Goal: Task Accomplishment & Management: Manage account settings

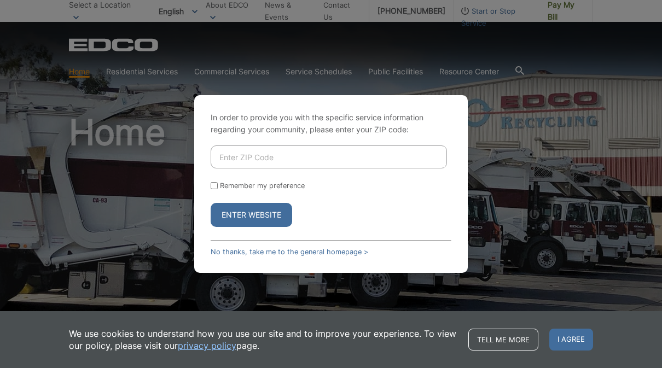
click at [311, 149] on input "Enter ZIP Code" at bounding box center [329, 156] width 236 height 23
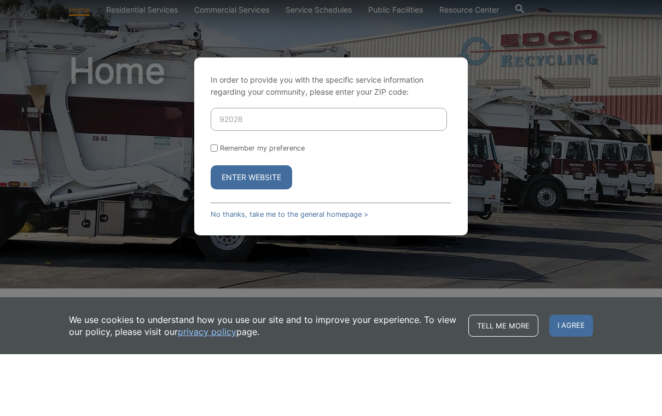
type input "92028"
click at [275, 227] on button "Enter Website" at bounding box center [251, 239] width 81 height 24
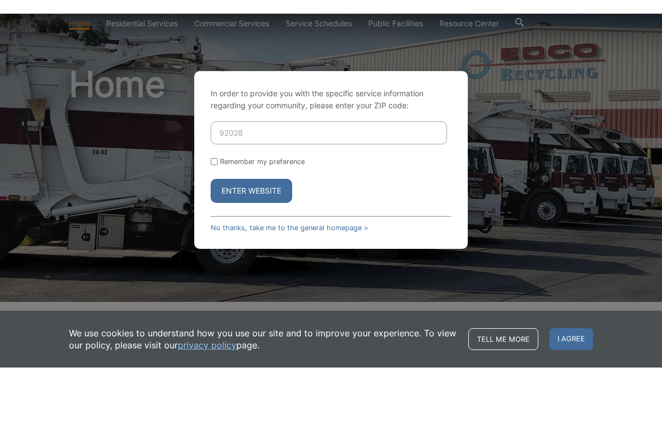
scroll to position [62, 0]
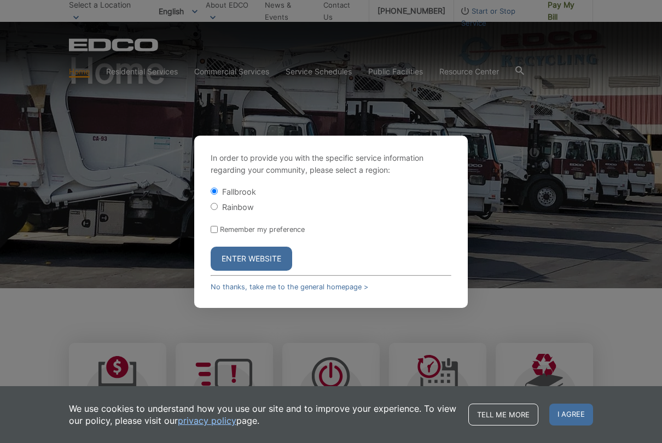
click at [248, 248] on button "Enter Website" at bounding box center [251, 259] width 81 height 24
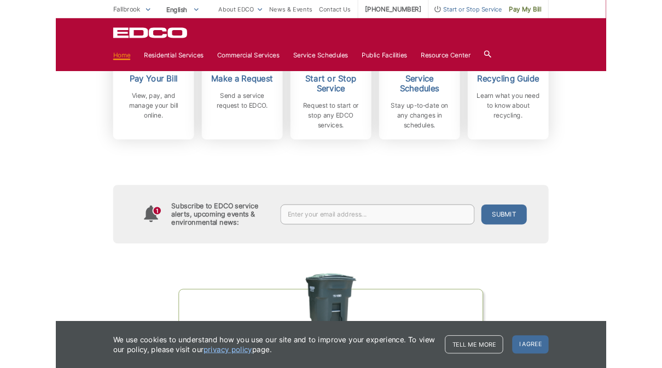
scroll to position [381, 0]
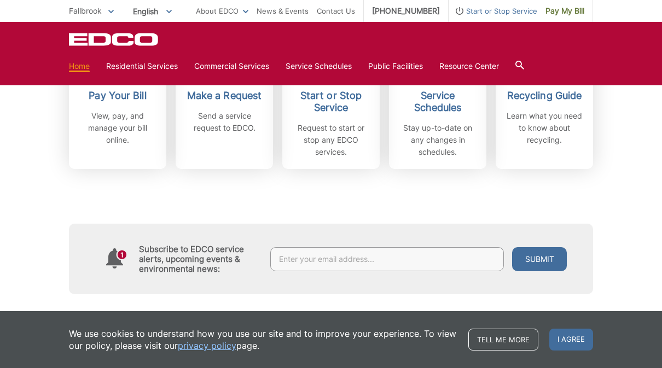
click at [113, 124] on p "View, pay, and manage your bill online." at bounding box center [117, 128] width 81 height 36
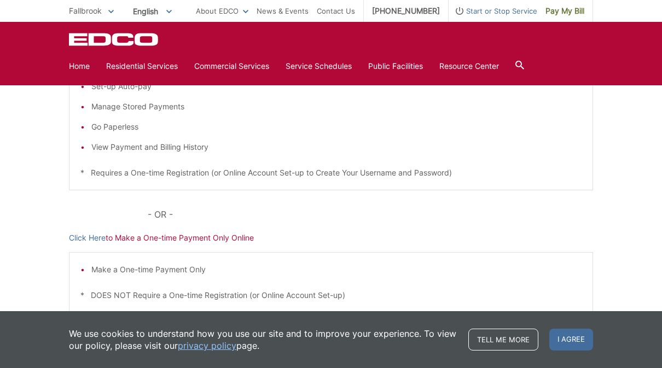
scroll to position [248, 0]
click at [174, 148] on li "View Payment and Billing History" at bounding box center [336, 148] width 490 height 12
click at [136, 152] on li "View Payment and Billing History" at bounding box center [336, 148] width 490 height 12
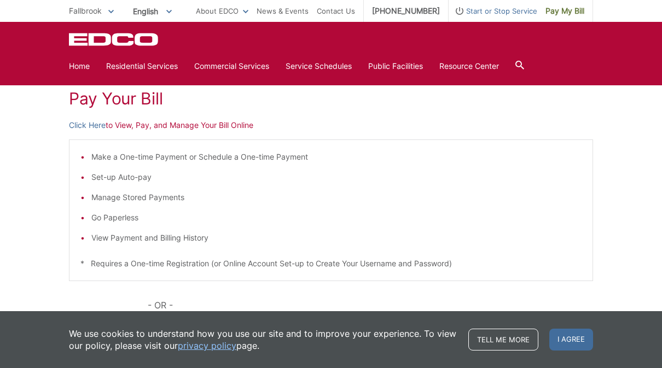
scroll to position [155, 0]
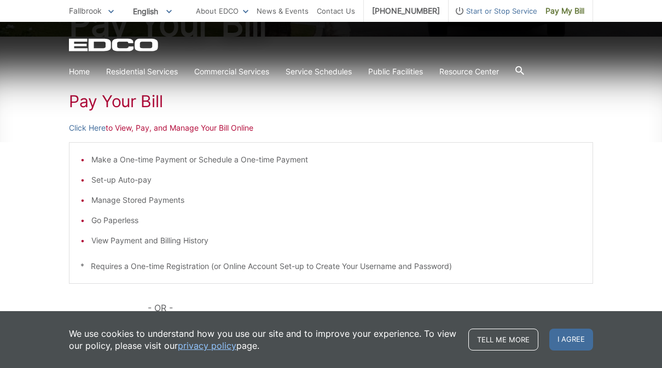
click at [143, 130] on p "Click Here to View, Pay, and Manage Your Bill Online" at bounding box center [331, 128] width 524 height 12
click at [86, 127] on link "Click Here" at bounding box center [87, 128] width 37 height 12
